Goal: Use online tool/utility: Utilize a website feature to perform a specific function

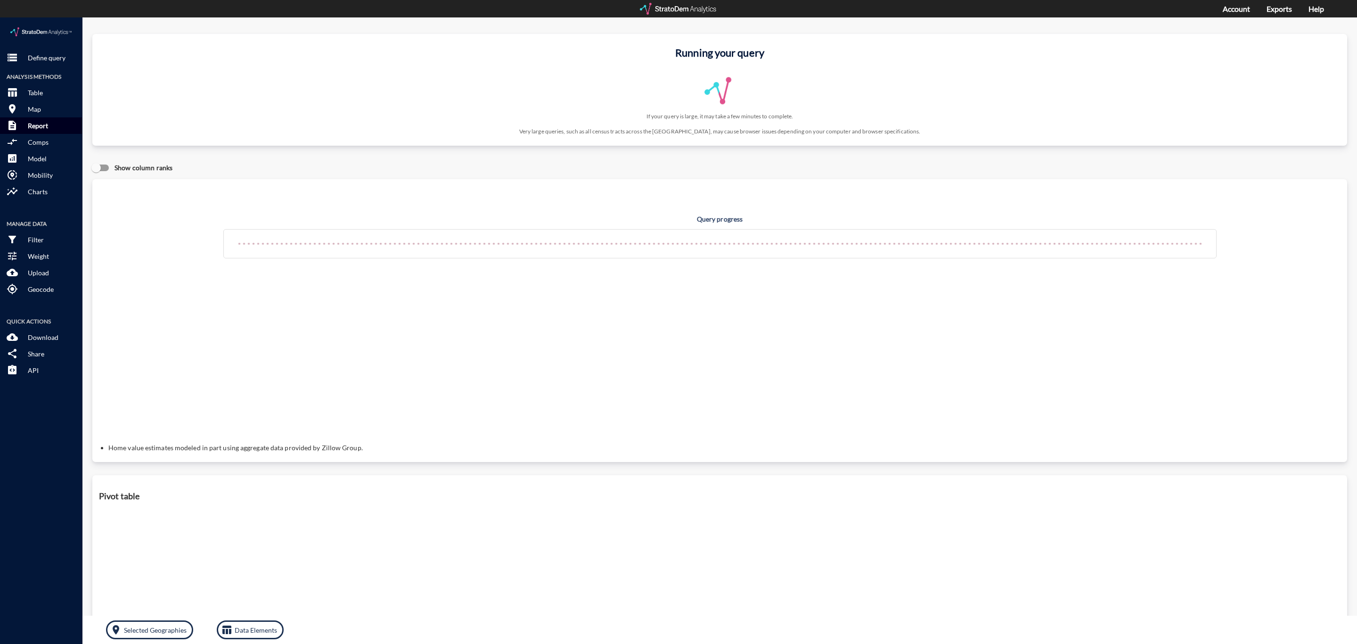
click button "description Report"
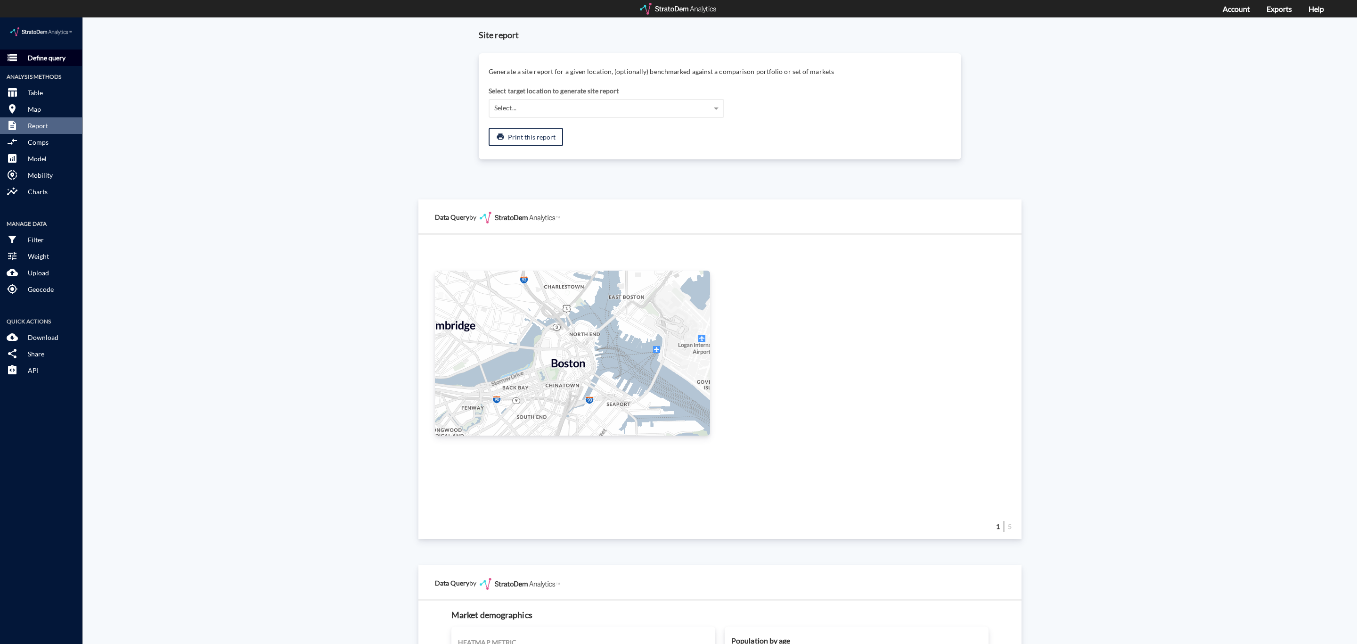
click p "Define query"
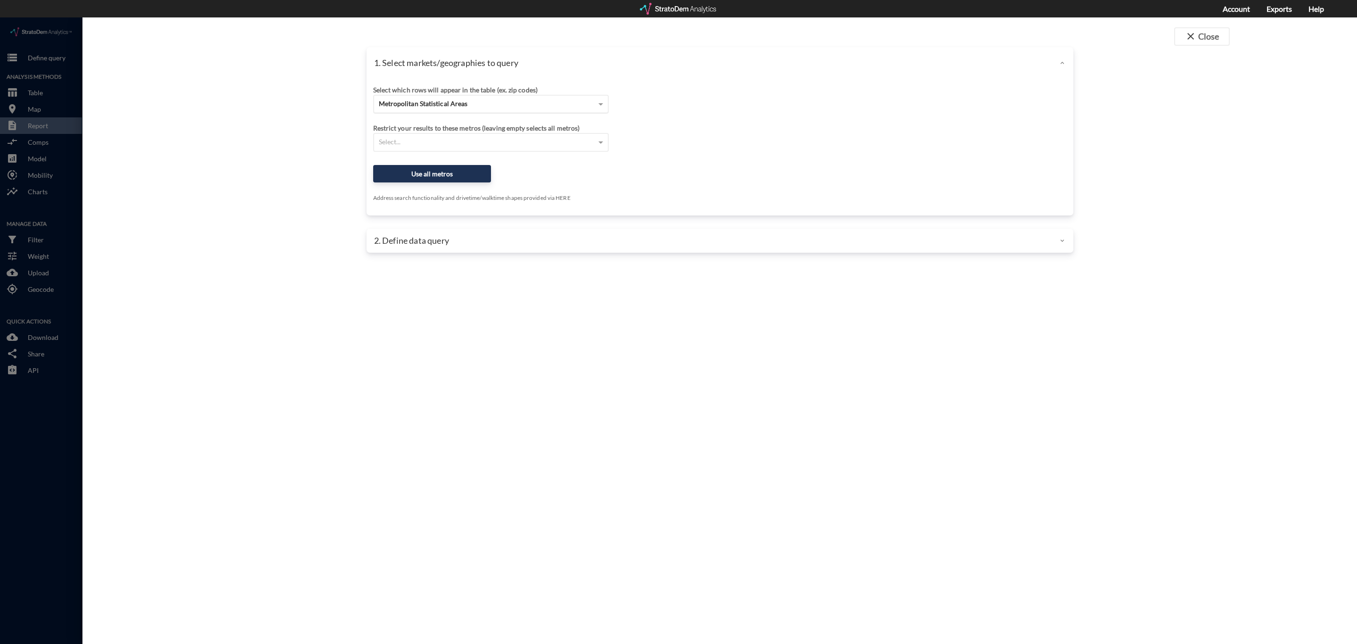
click span "Metropolitan Statistical Areas"
click div "Previously-defined market"
click button "Select a market"
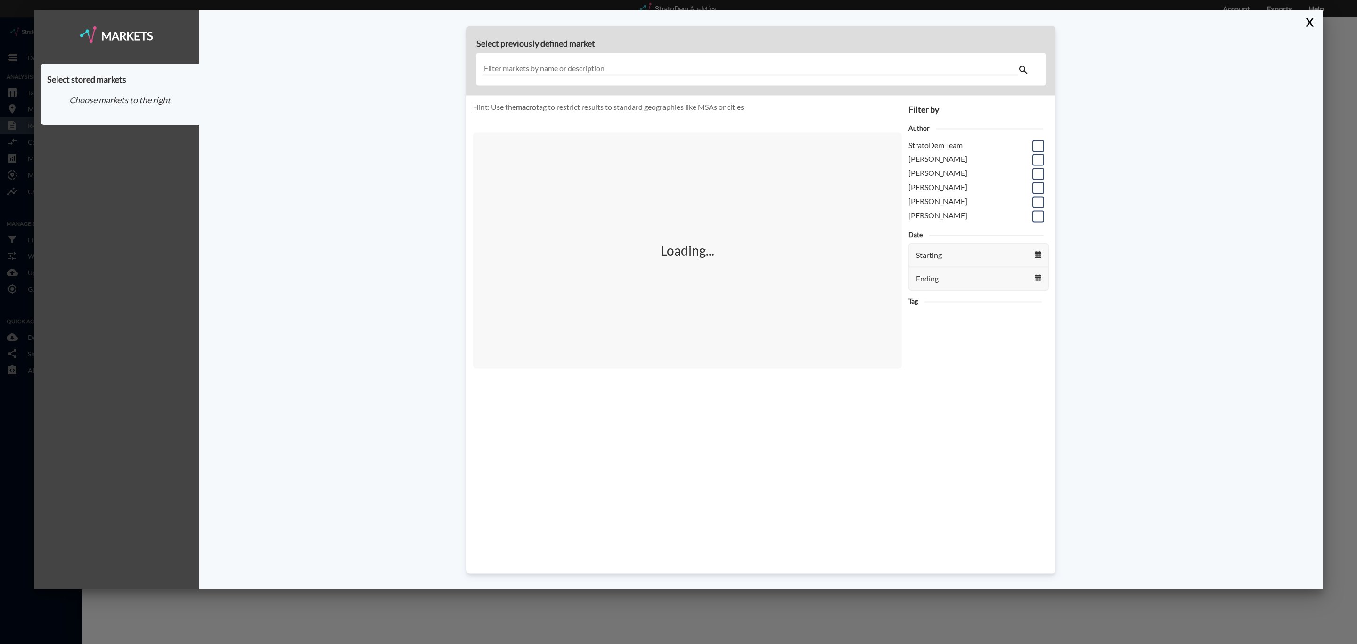
click at [588, 65] on input "text" at bounding box center [750, 69] width 535 height 13
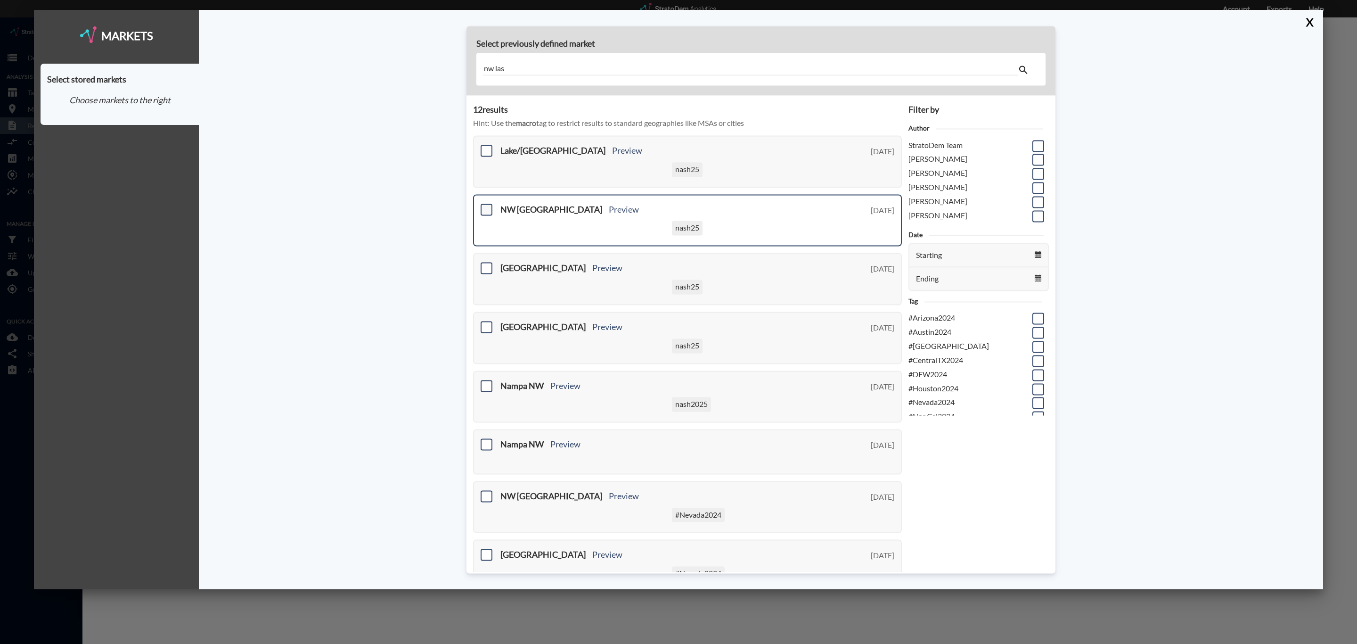
type input "nw las"
click at [481, 208] on span at bounding box center [487, 210] width 12 height 12
click at [485, 205] on input "checkbox" at bounding box center [485, 205] width 0 height 0
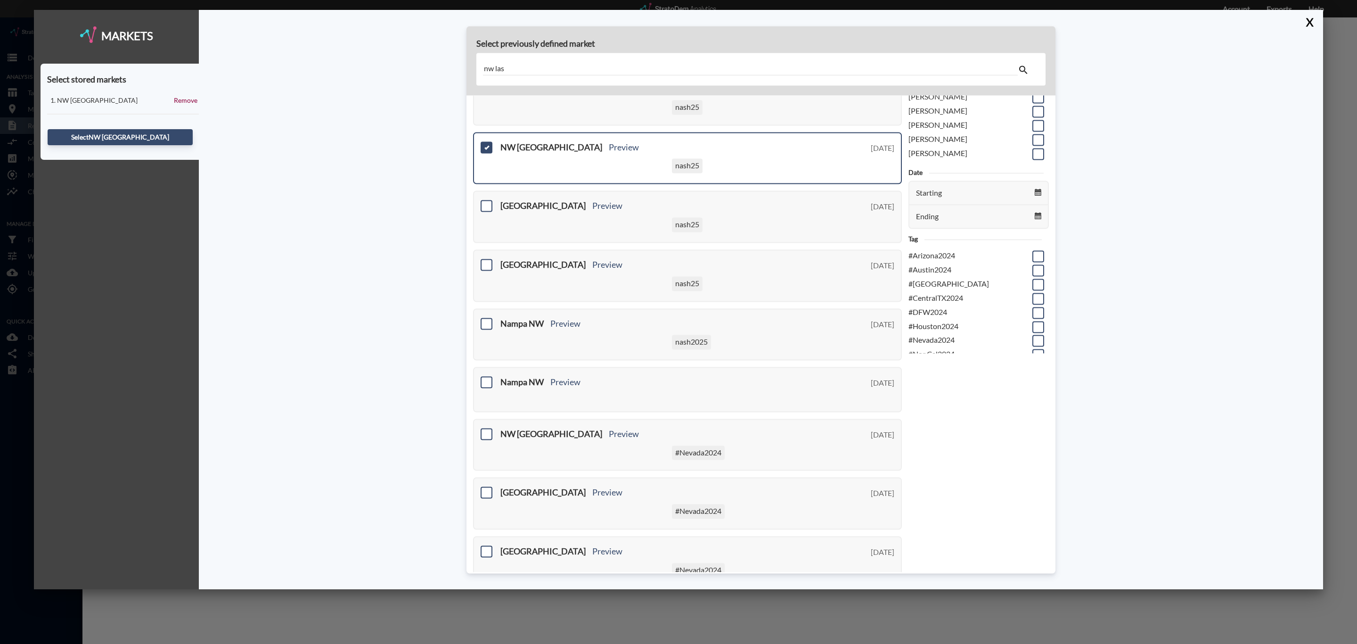
scroll to position [0, 0]
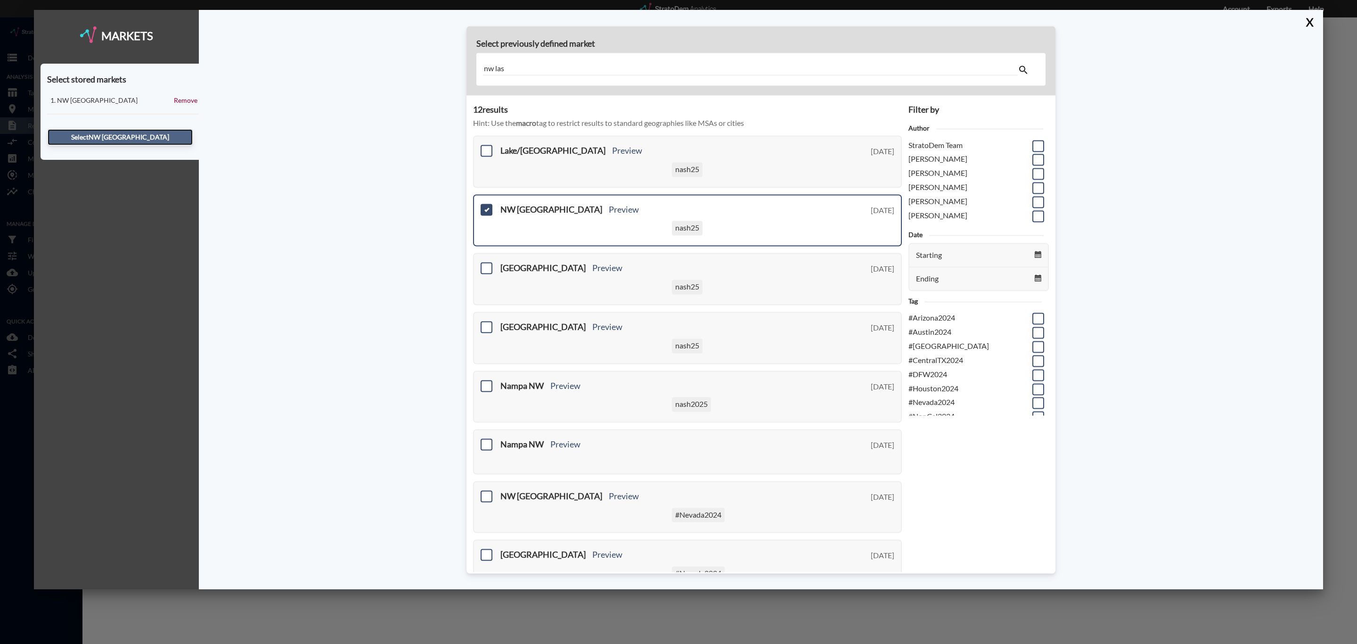
click at [137, 139] on button "Select NW [GEOGRAPHIC_DATA]" at bounding box center [120, 137] width 145 height 16
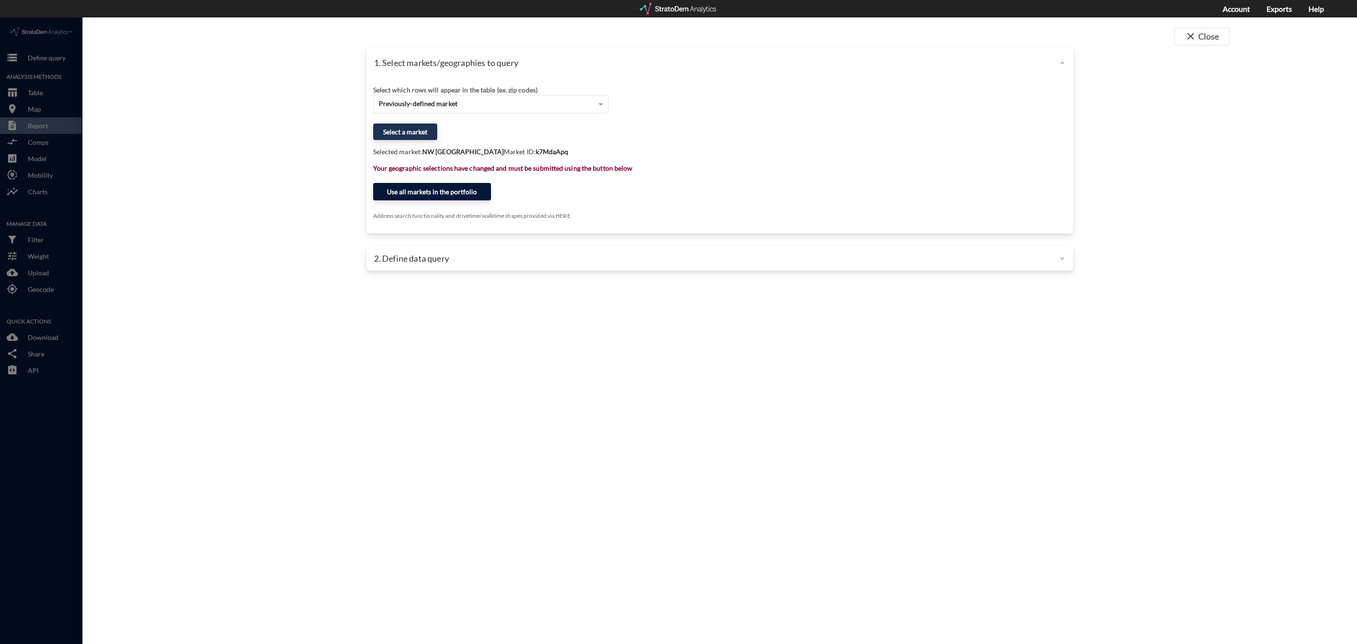
click button "Use all markets in the portfolio"
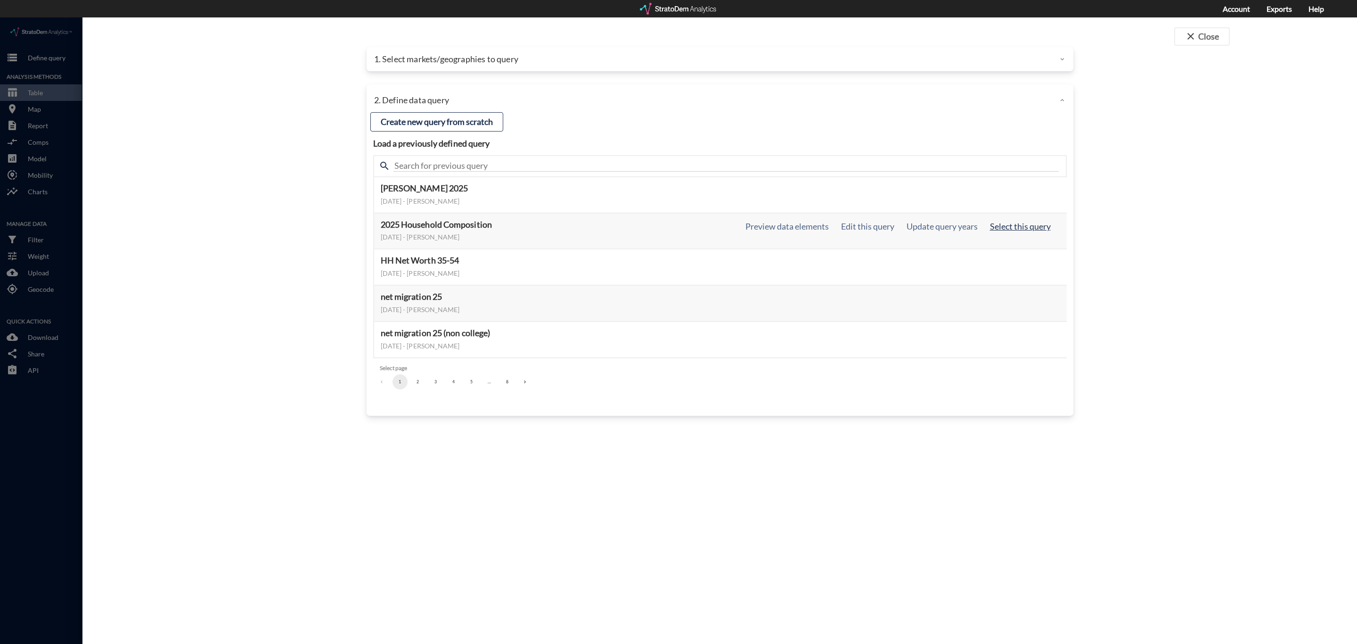
click button "Select this query"
